Goal: Task Accomplishment & Management: Complete application form

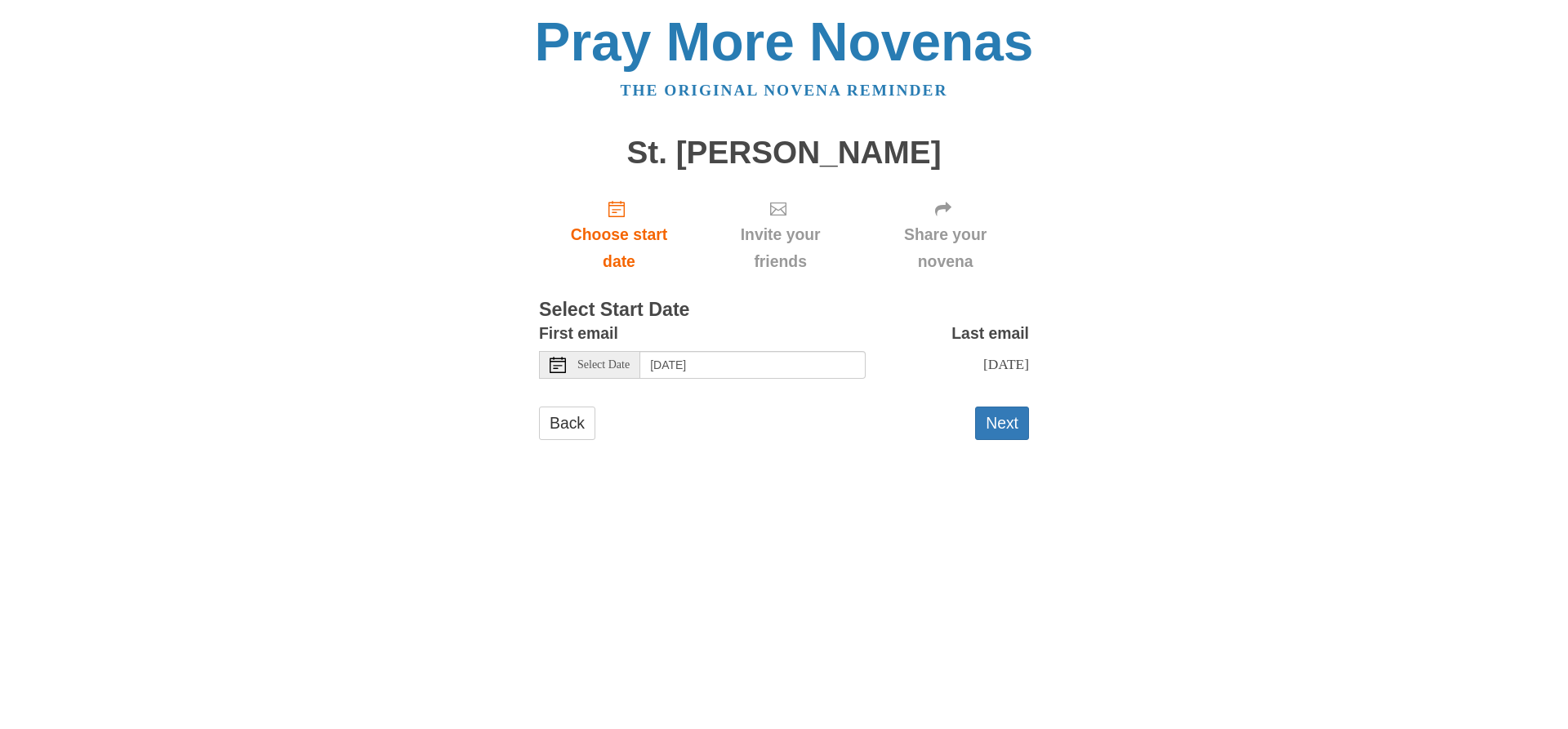
click at [618, 362] on span "Select Date" at bounding box center [603, 365] width 52 height 12
click at [1003, 422] on button "Next" at bounding box center [1002, 423] width 54 height 33
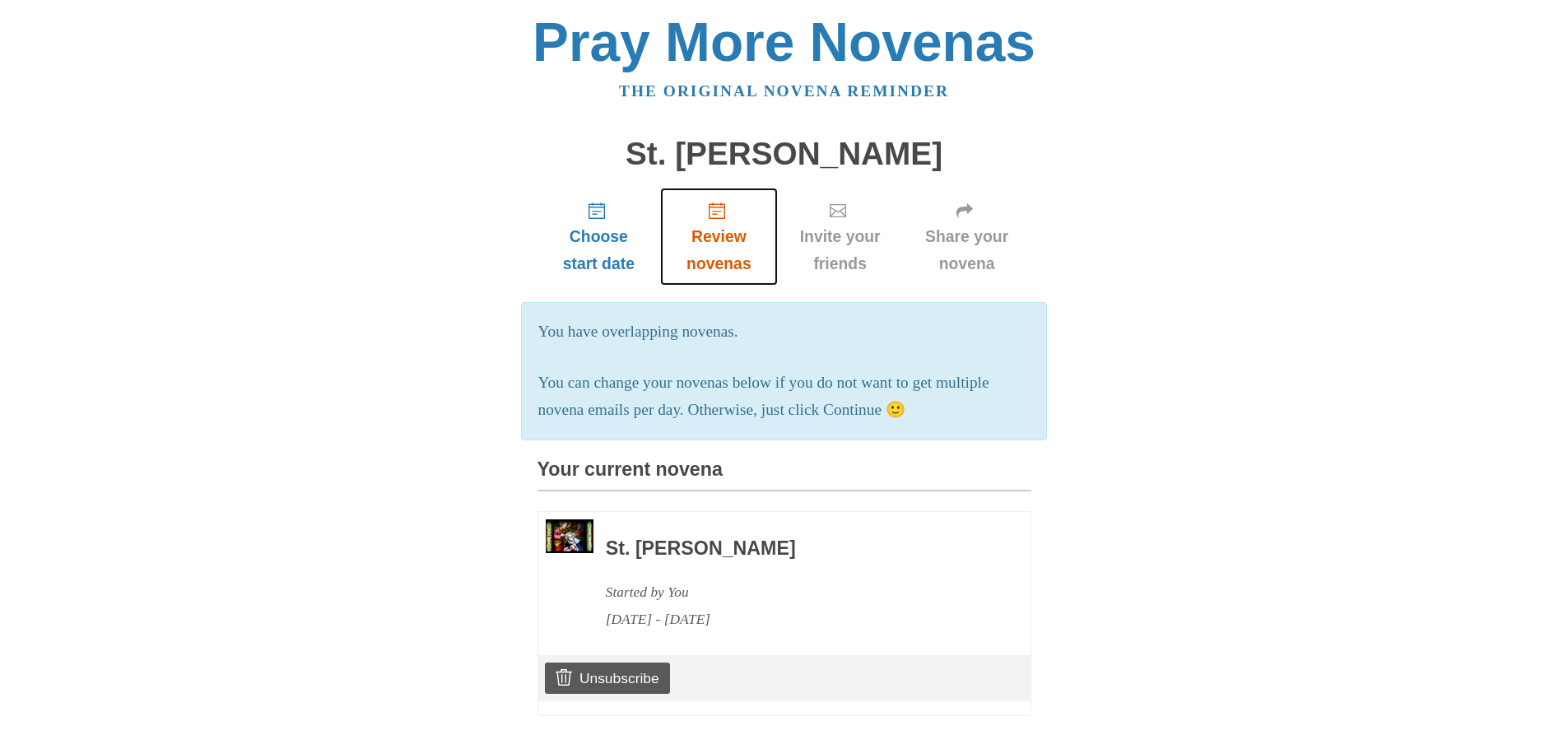
click at [710, 237] on span "Review novenas" at bounding box center [718, 250] width 84 height 54
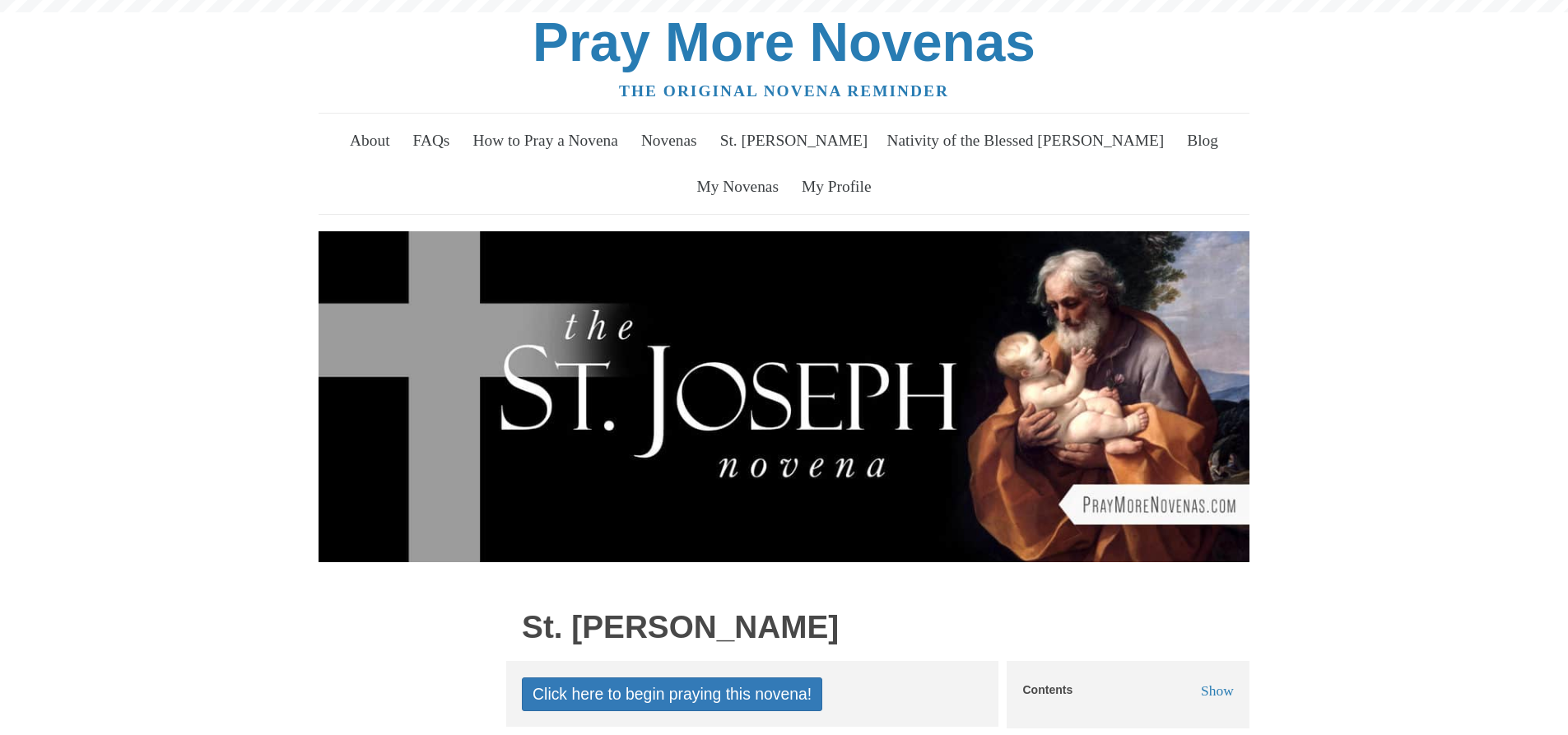
scroll to position [494, 0]
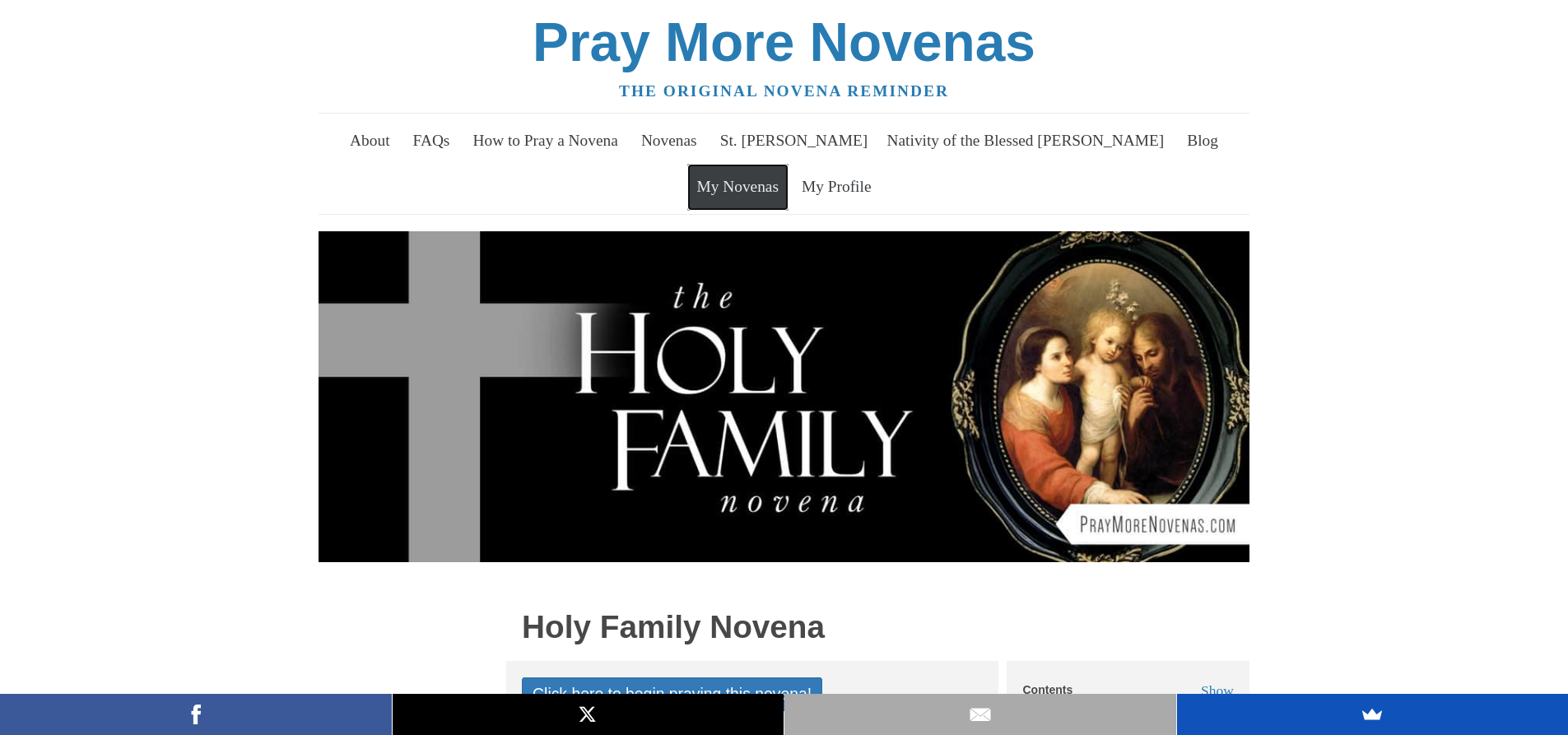
click at [744, 190] on link "My Novenas" at bounding box center [737, 186] width 101 height 46
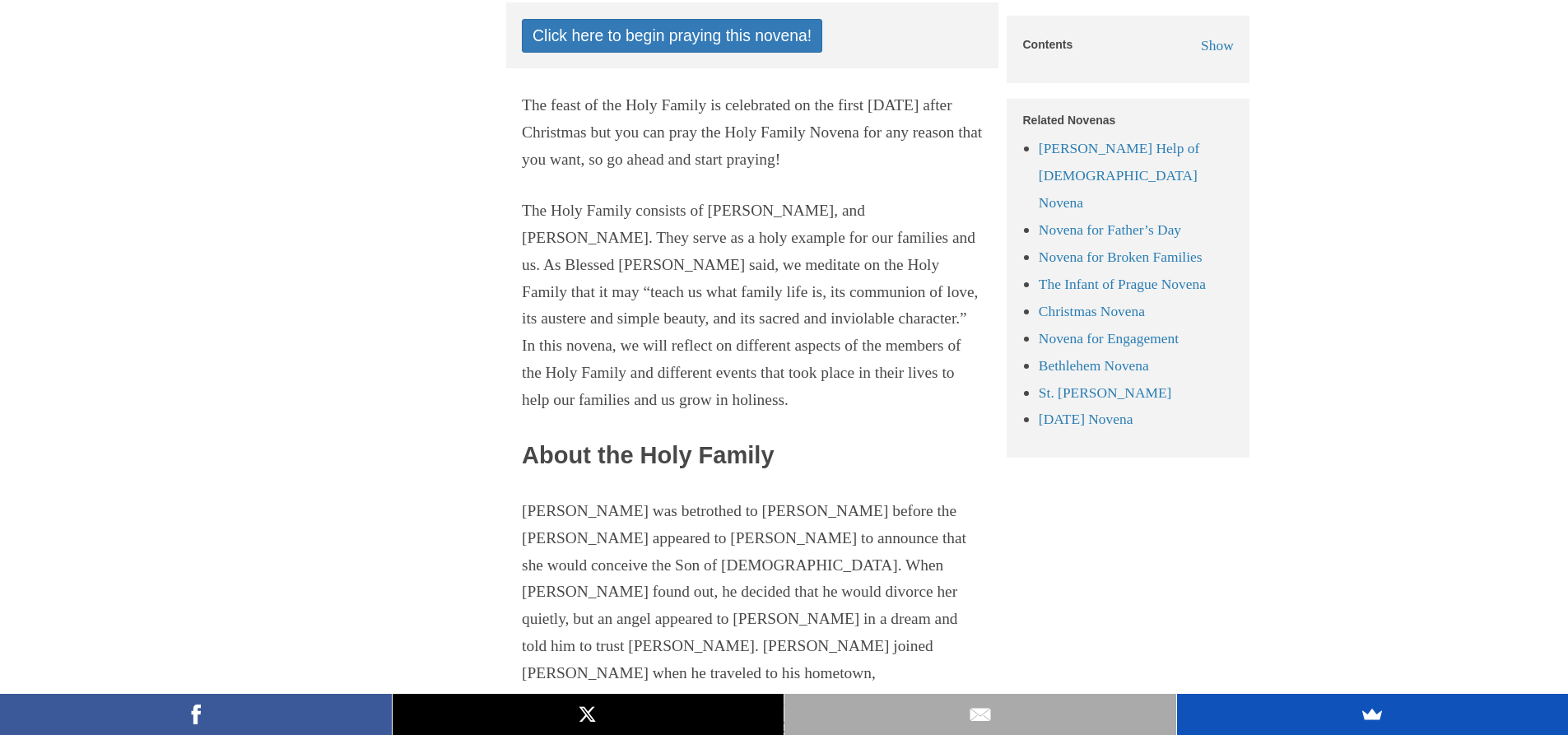
scroll to position [523, 0]
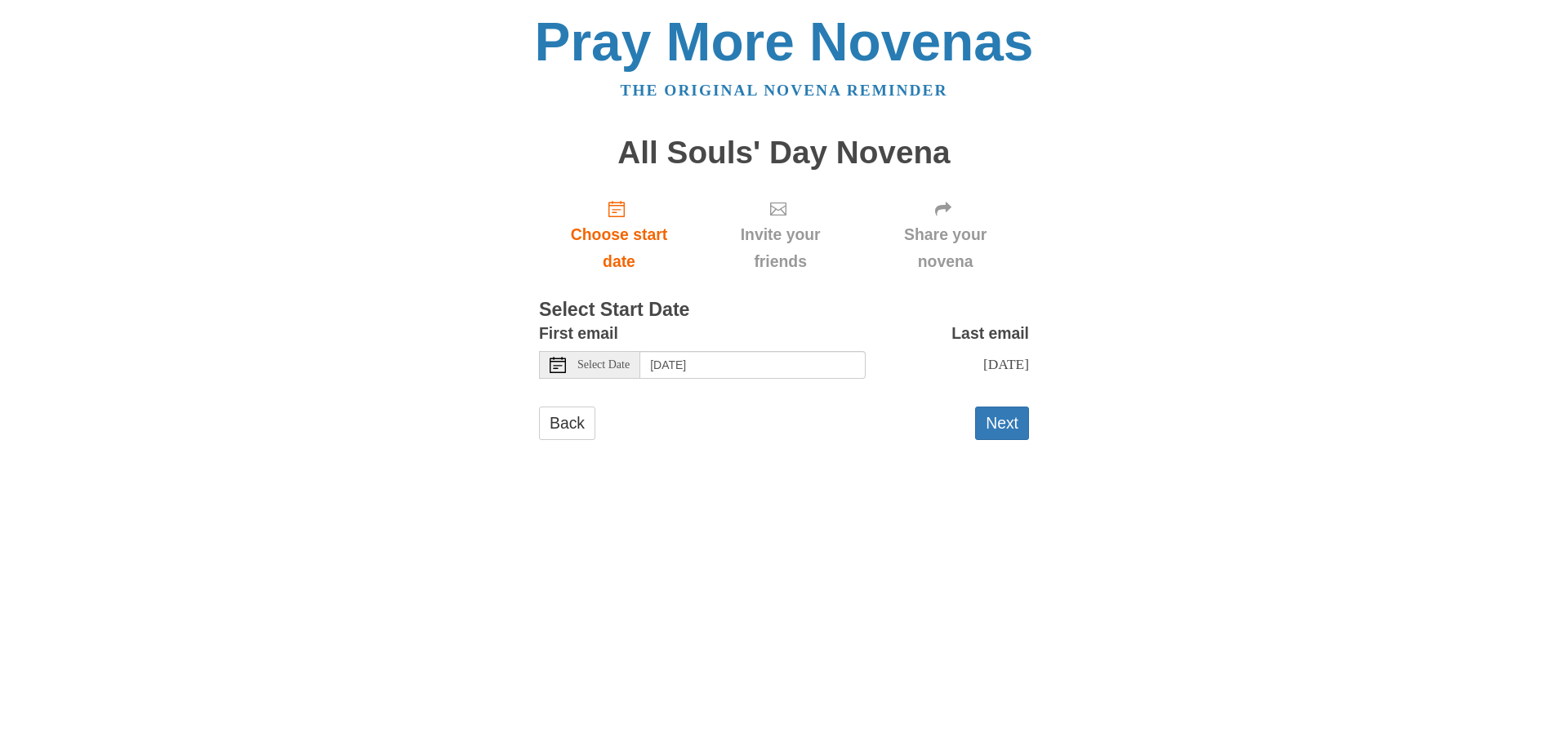
click at [613, 361] on span "Select Date" at bounding box center [603, 365] width 52 height 12
click at [1007, 423] on button "Next" at bounding box center [1002, 423] width 54 height 33
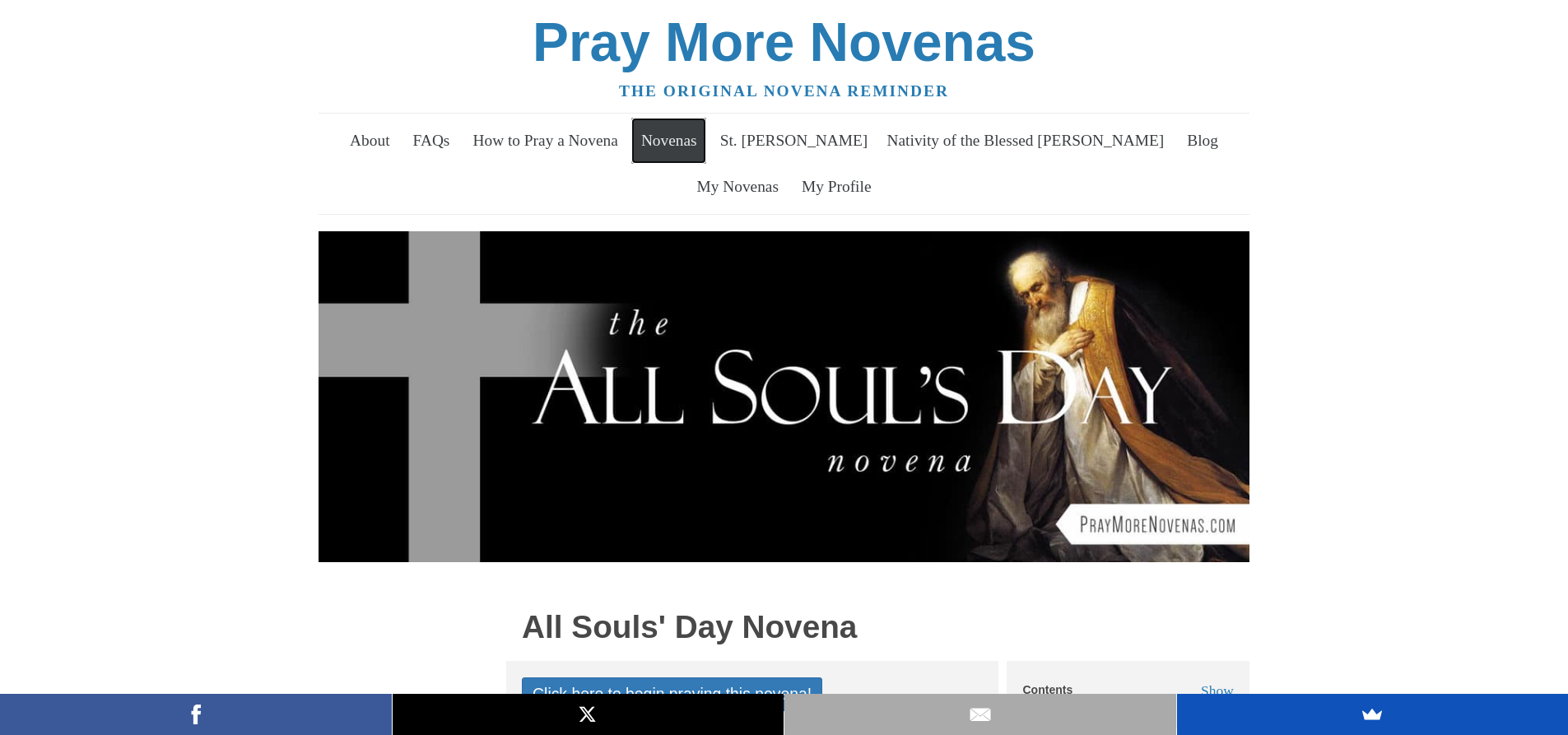
click at [698, 140] on link "Novenas" at bounding box center [669, 140] width 75 height 46
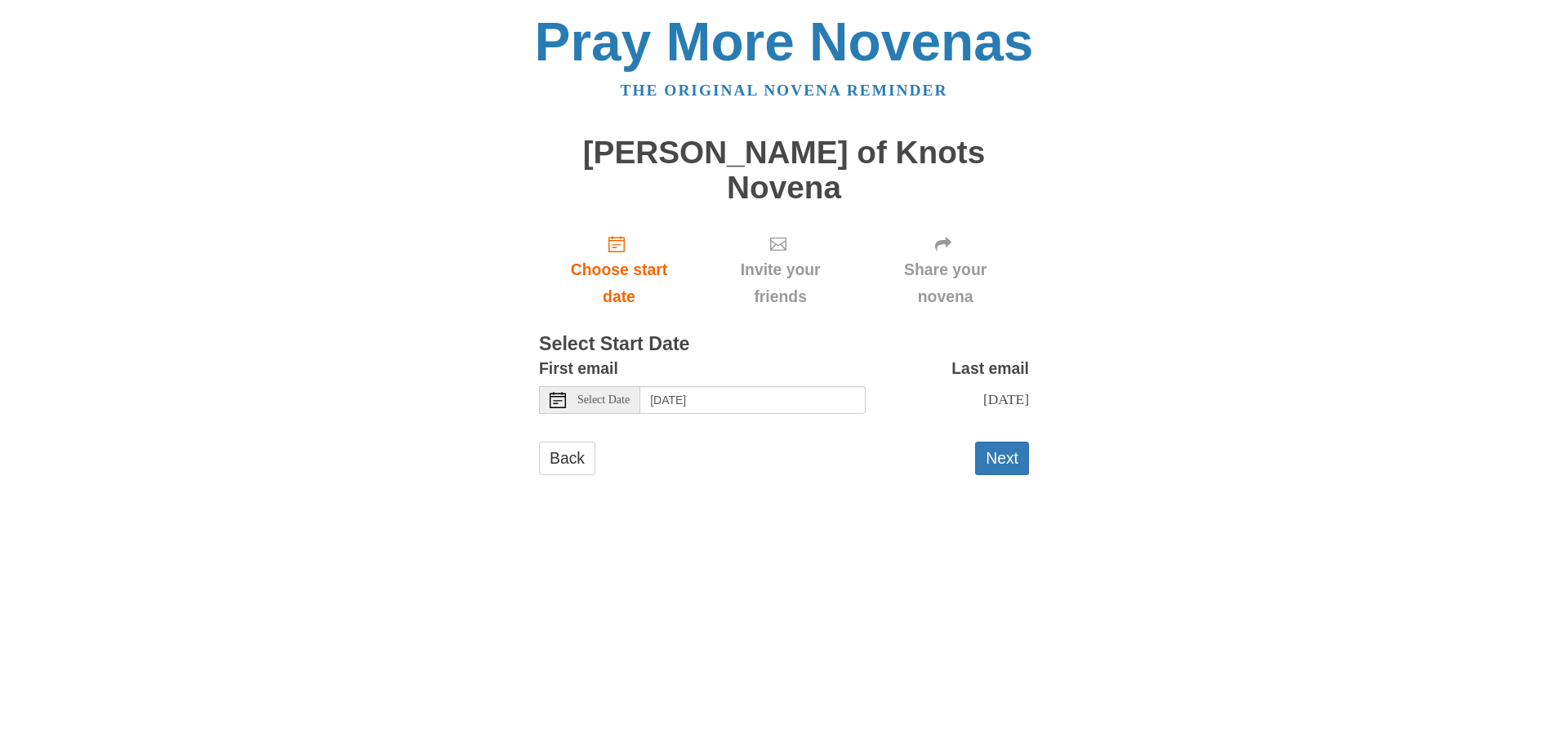
click at [614, 395] on span "Select Date" at bounding box center [603, 401] width 52 height 12
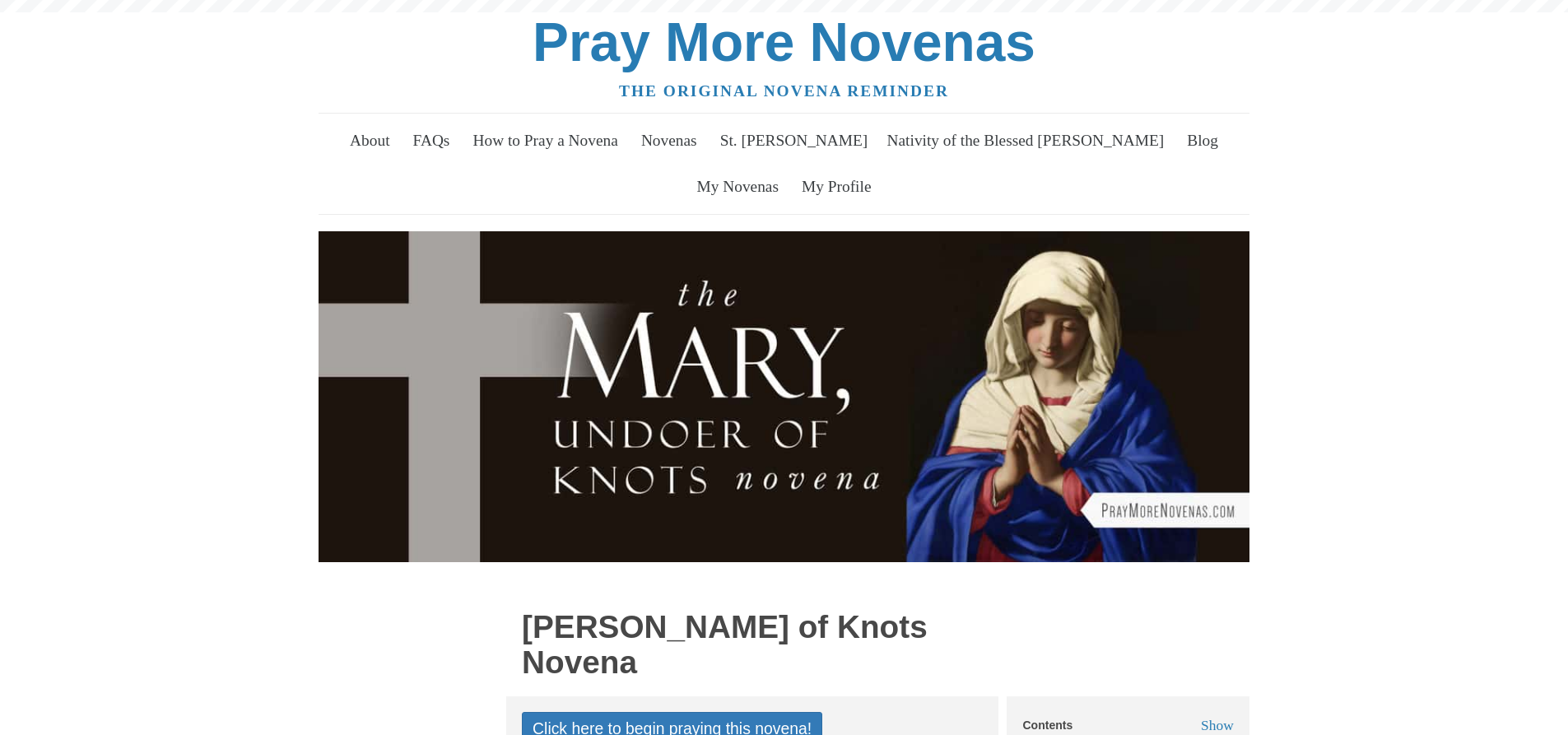
scroll to position [661, 0]
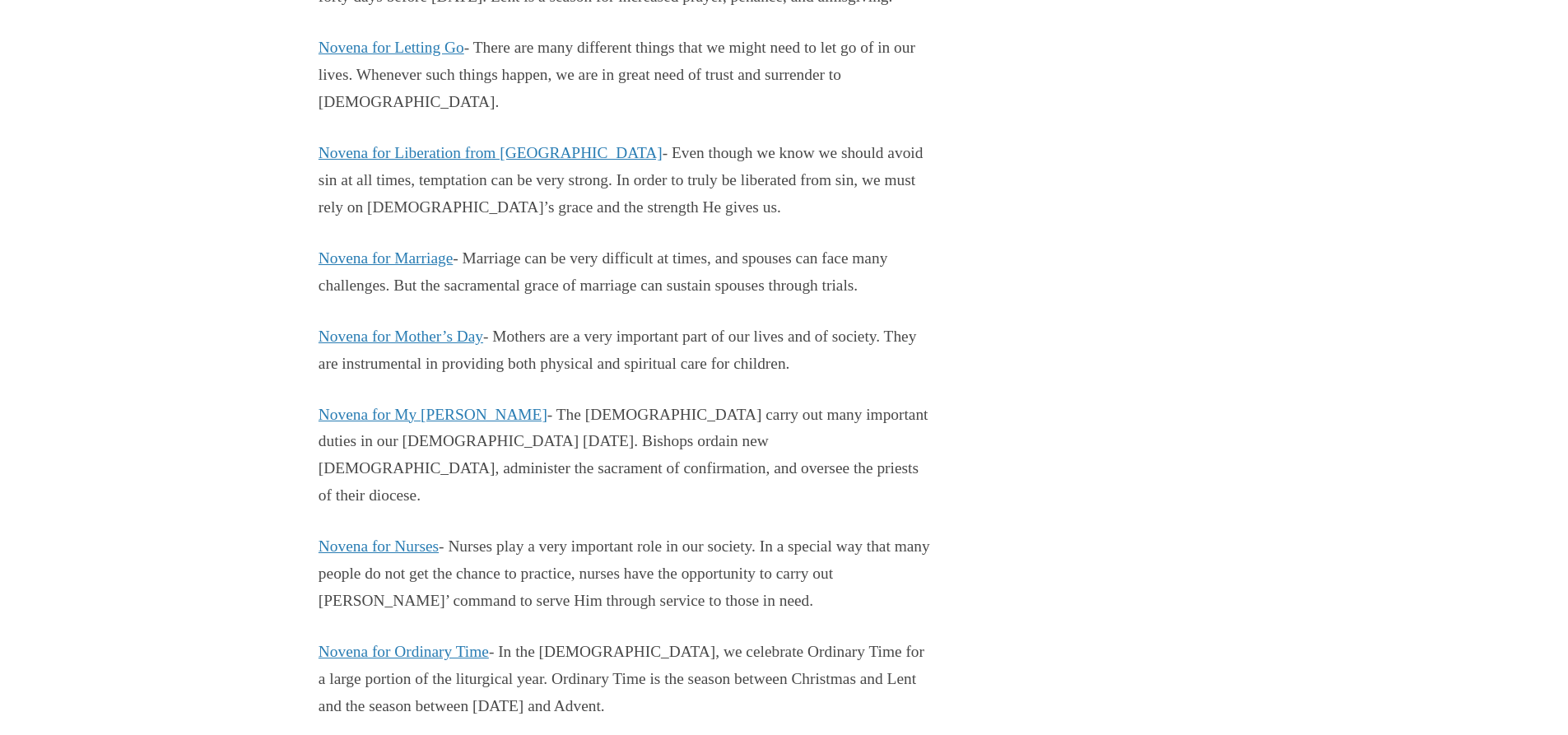
scroll to position [9711, 0]
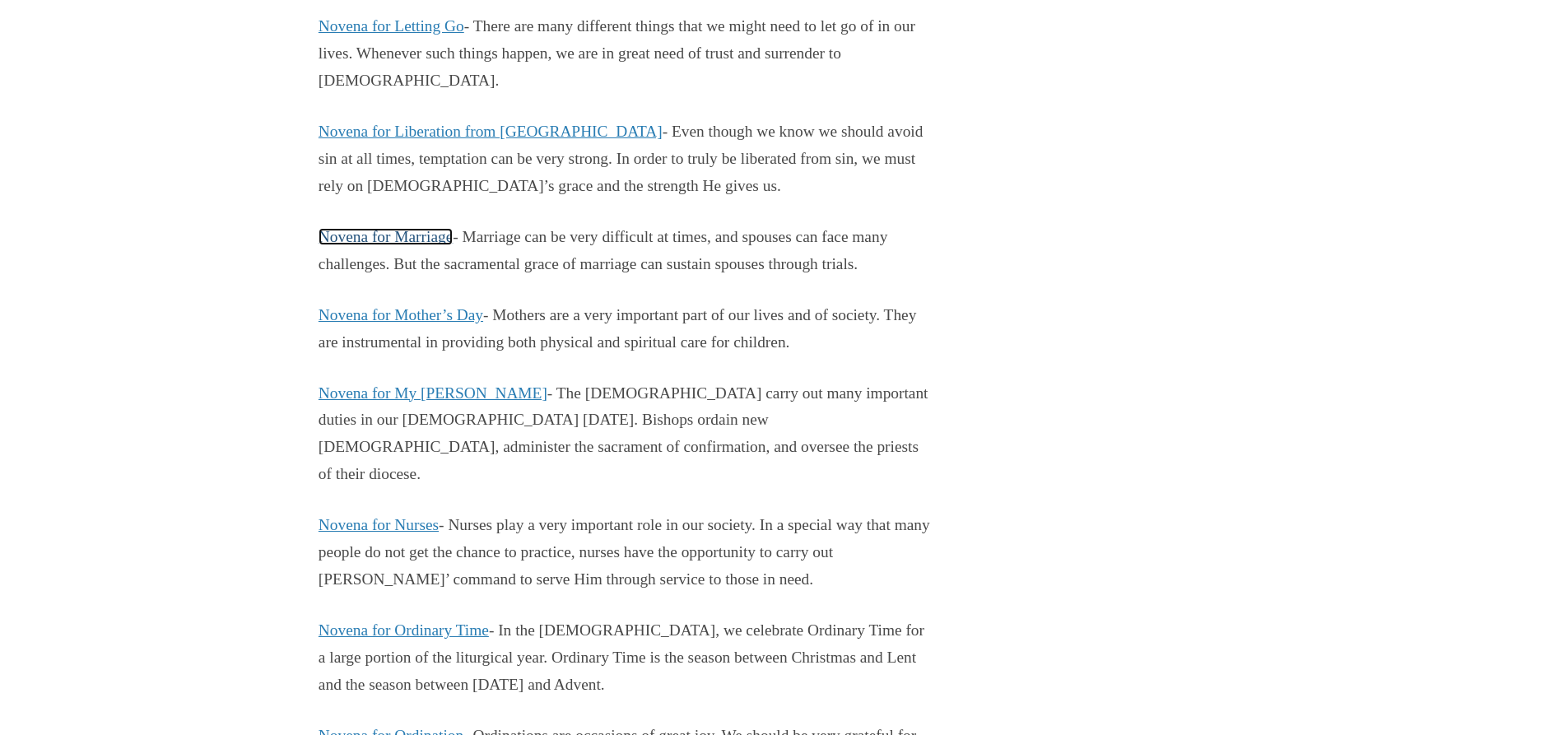
click at [453, 245] on link "Novena for Marriage" at bounding box center [385, 237] width 134 height 18
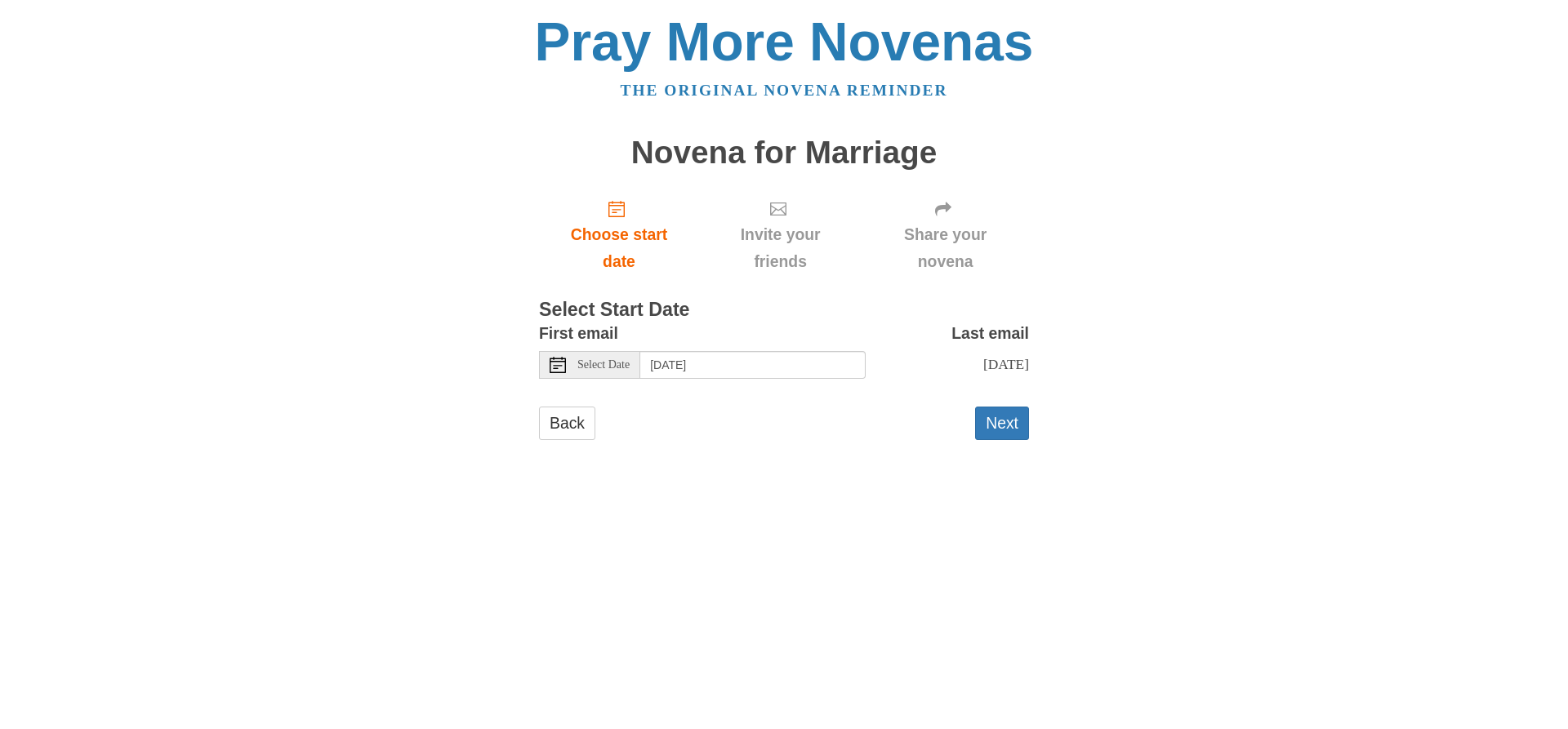
click at [604, 370] on span "Select Date" at bounding box center [603, 365] width 52 height 12
click at [1006, 420] on button "Next" at bounding box center [1002, 423] width 54 height 33
